Goal: Navigation & Orientation: Find specific page/section

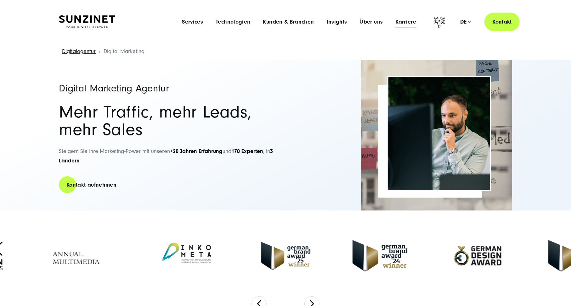
click at [399, 20] on span "Karriere" at bounding box center [405, 22] width 21 height 6
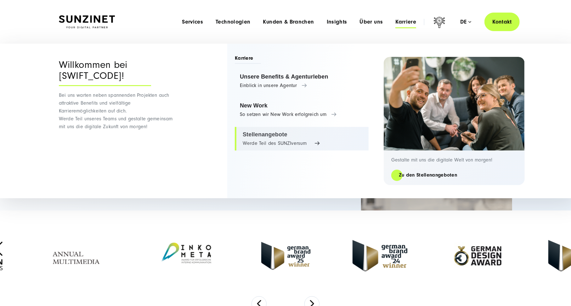
click at [281, 144] on link "Stellenangebote Werde Teil des SUNZIversum" at bounding box center [302, 139] width 134 height 24
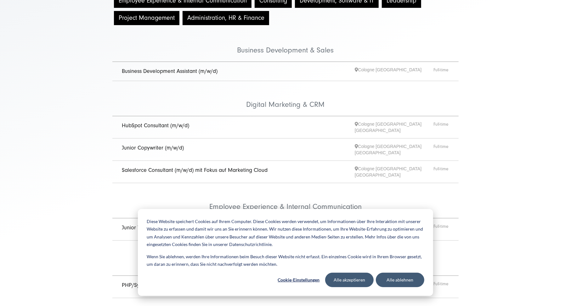
scroll to position [126, 0]
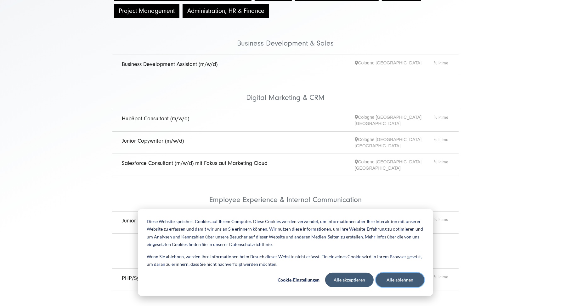
click at [399, 276] on button "Alle ablehnen" at bounding box center [400, 280] width 48 height 14
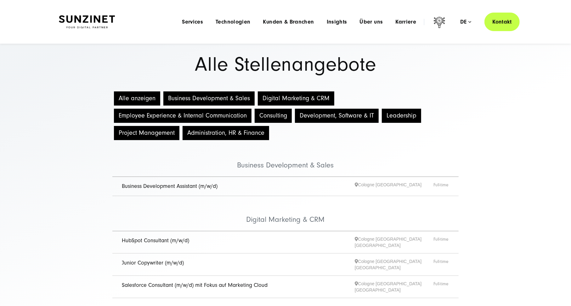
scroll to position [0, 0]
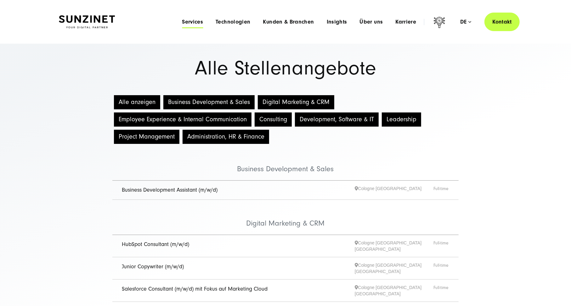
click at [199, 22] on span "Services" at bounding box center [192, 22] width 21 height 6
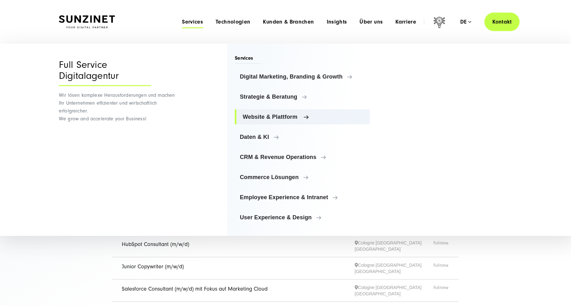
click at [281, 122] on link "Website & Plattform" at bounding box center [302, 116] width 135 height 15
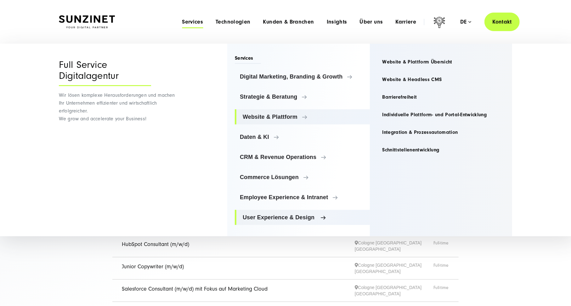
click at [299, 215] on span "User Experience & Design" at bounding box center [304, 218] width 122 height 6
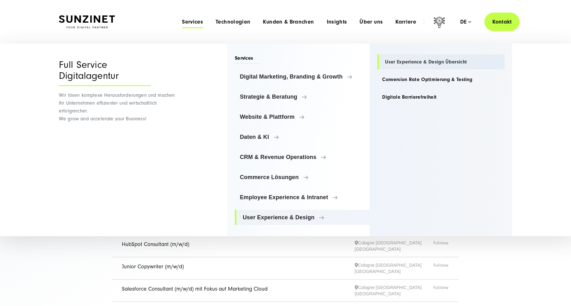
click at [456, 59] on link "User Experience & Design Übersicht" at bounding box center [440, 61] width 127 height 15
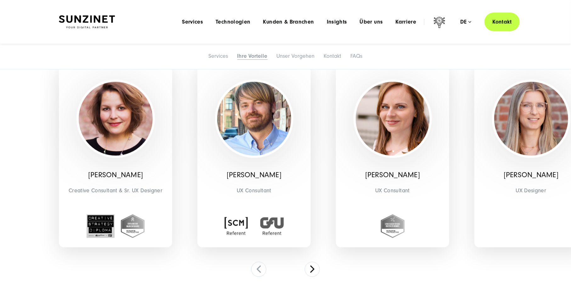
scroll to position [1350, 0]
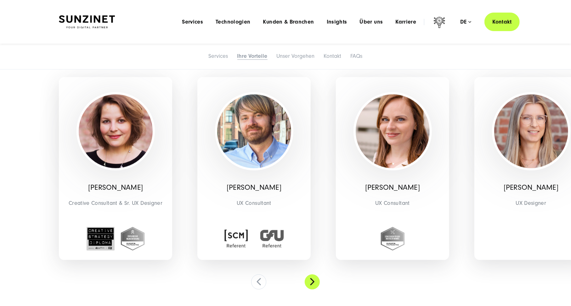
click at [308, 283] on button at bounding box center [311, 282] width 15 height 15
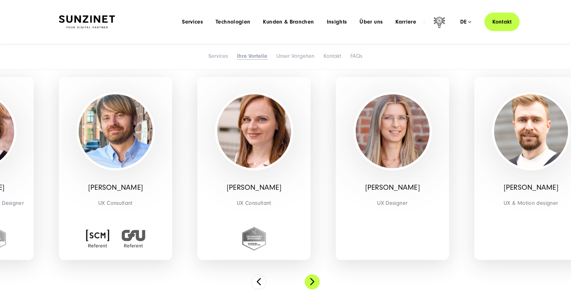
click at [309, 284] on button at bounding box center [311, 282] width 15 height 15
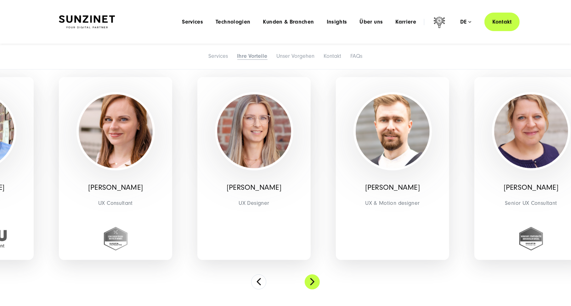
click at [309, 284] on button at bounding box center [311, 282] width 15 height 15
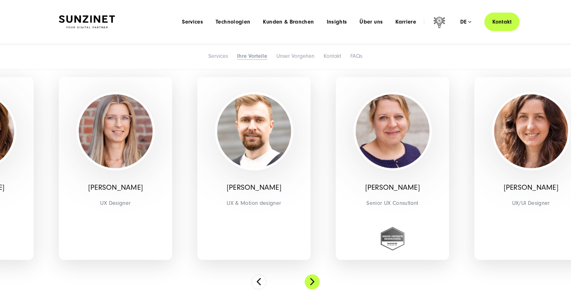
click at [309, 284] on button at bounding box center [311, 282] width 15 height 15
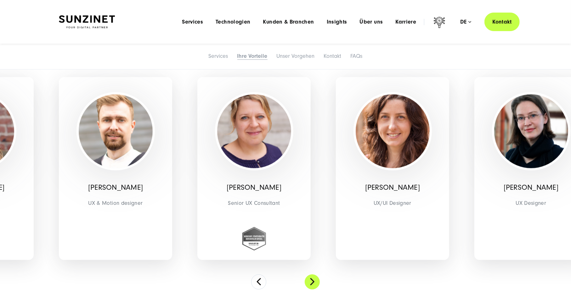
click at [309, 284] on button at bounding box center [311, 282] width 15 height 15
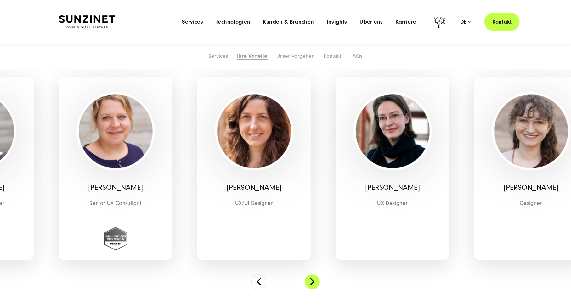
click at [309, 284] on button at bounding box center [311, 282] width 15 height 15
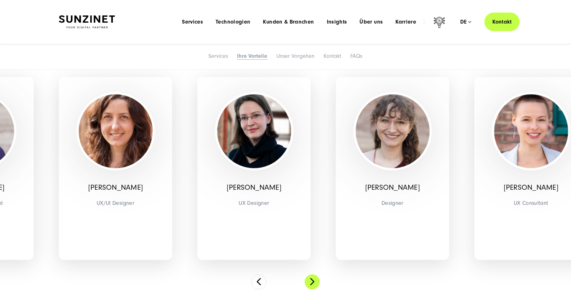
click at [309, 284] on button at bounding box center [311, 282] width 15 height 15
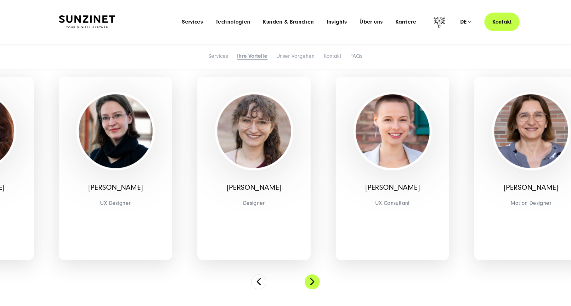
click at [309, 284] on button at bounding box center [311, 282] width 15 height 15
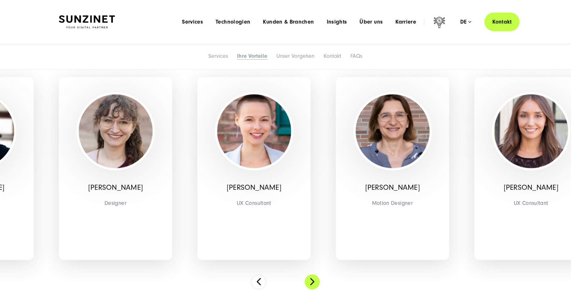
click at [309, 284] on button at bounding box center [311, 282] width 15 height 15
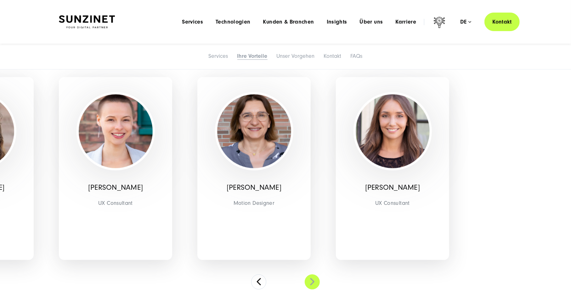
click at [309, 284] on button at bounding box center [311, 282] width 15 height 15
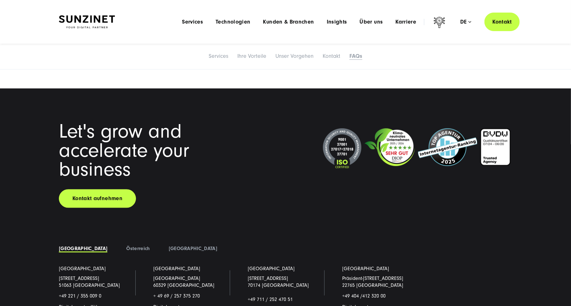
scroll to position [3032, 0]
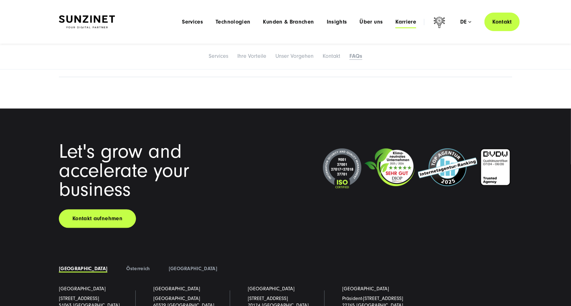
click at [406, 23] on span "Karriere" at bounding box center [405, 22] width 21 height 6
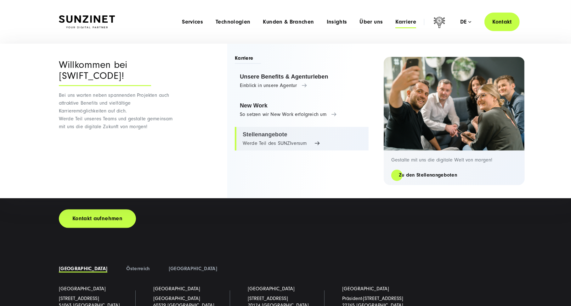
click at [259, 135] on link "Stellenangebote Werde Teil des SUNZIversum" at bounding box center [302, 139] width 134 height 24
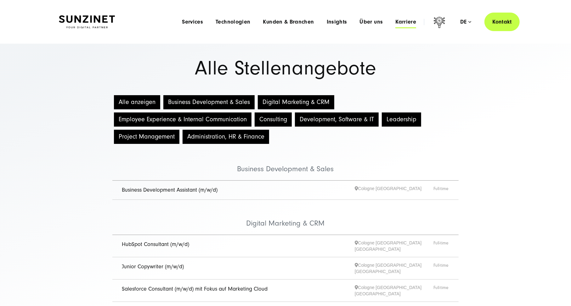
click at [409, 21] on span "Karriere" at bounding box center [405, 22] width 21 height 6
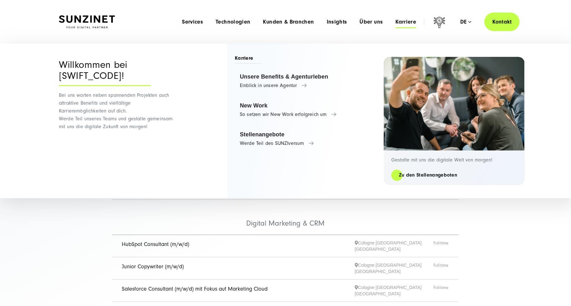
click at [449, 168] on div "Gestalte mit uns die digitale Welt von morgen! Zu den Stellenangeboten" at bounding box center [453, 168] width 141 height 35
click at [432, 157] on p "Gestalte mit uns die digitale Welt von morgen!" at bounding box center [454, 160] width 126 height 6
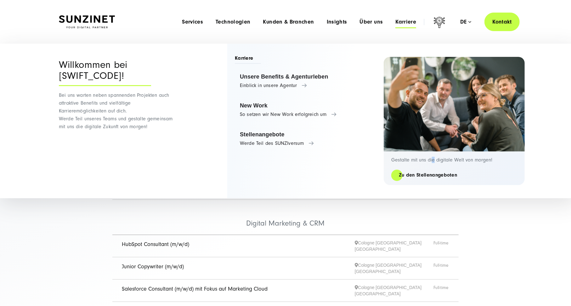
click at [430, 127] on img at bounding box center [454, 104] width 144 height 96
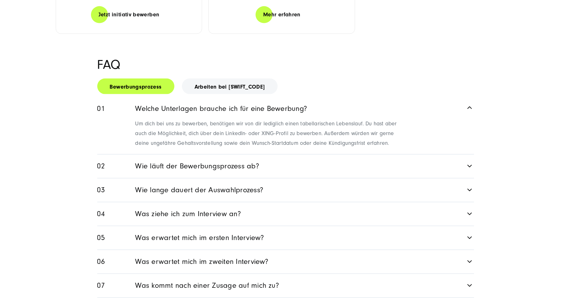
scroll to position [849, 0]
